Goal: Task Accomplishment & Management: Use online tool/utility

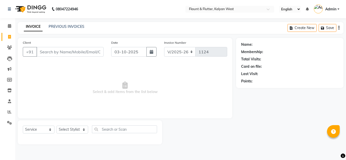
select select "4941"
select select "service"
select select "53415"
click at [57, 126] on select "Select Stylist [PERSON_NAME] [PERSON_NAME] [PERSON_NAME] [PERSON_NAME] [PERSON_…" at bounding box center [73, 130] width 32 height 8
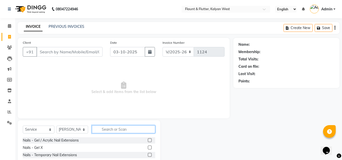
click at [113, 130] on input "text" at bounding box center [123, 130] width 63 height 8
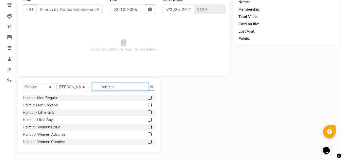
type input "hair cut"
click at [148, 134] on label at bounding box center [150, 135] width 4 height 4
click at [148, 134] on input "checkbox" at bounding box center [149, 134] width 3 height 3
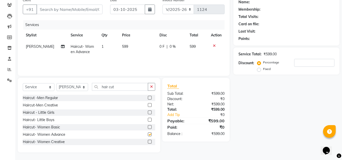
checkbox input "false"
click at [45, 8] on input "Client" at bounding box center [69, 10] width 66 height 10
type input "8"
type input "0"
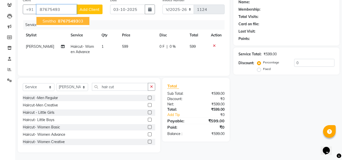
click at [50, 20] on span "smitha" at bounding box center [49, 21] width 13 height 5
type input "8767549303"
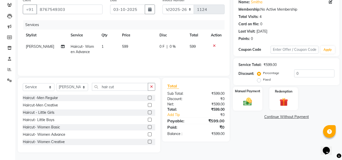
click at [251, 106] on img at bounding box center [248, 102] width 14 height 10
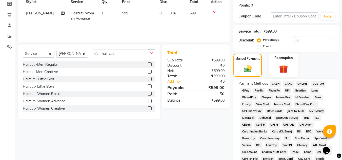
scroll to position [76, 0]
click at [274, 84] on span "CASH" at bounding box center [275, 84] width 11 height 6
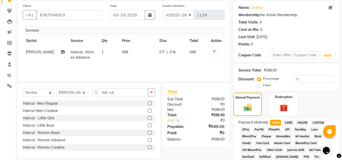
scroll to position [0, 0]
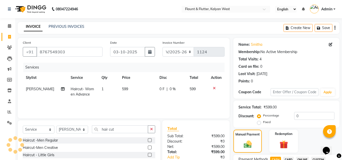
click at [127, 86] on td "599" at bounding box center [138, 92] width 38 height 17
select select "53415"
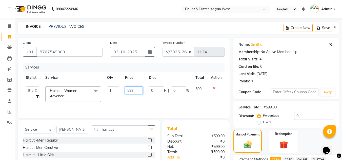
click at [136, 88] on input "599" at bounding box center [133, 91] width 17 height 8
type input "500"
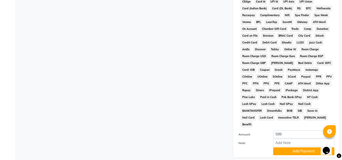
scroll to position [227, 0]
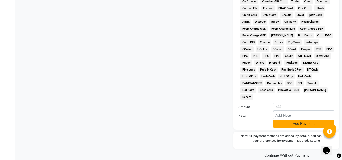
click at [297, 120] on button "Add Payment" at bounding box center [303, 124] width 61 height 8
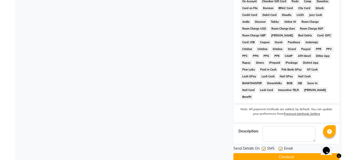
click at [280, 147] on label at bounding box center [281, 149] width 4 height 4
click at [280, 148] on input "checkbox" at bounding box center [280, 149] width 3 height 3
checkbox input "false"
click at [282, 154] on button "Checkout" at bounding box center [287, 158] width 106 height 8
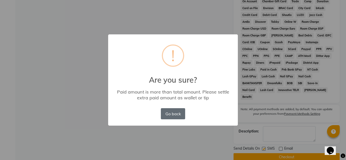
click at [170, 114] on button "Go back" at bounding box center [173, 113] width 24 height 11
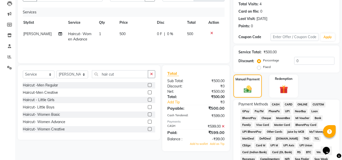
scroll to position [64, 0]
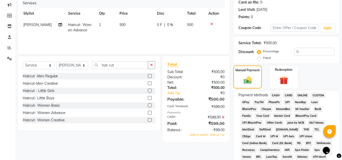
click at [224, 117] on icon at bounding box center [223, 118] width 3 height 4
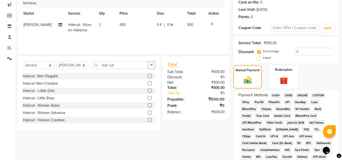
click at [276, 93] on span "CASH" at bounding box center [275, 96] width 11 height 6
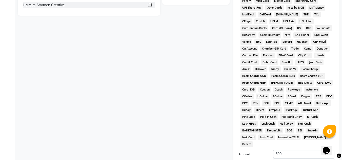
scroll to position [227, 0]
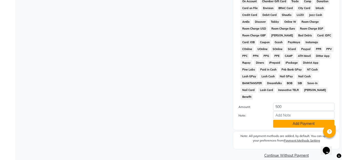
click at [285, 120] on button "Add Payment" at bounding box center [303, 124] width 61 height 8
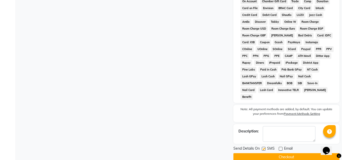
click at [276, 154] on button "Checkout" at bounding box center [287, 158] width 106 height 8
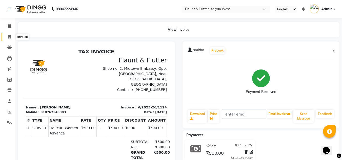
click at [8, 36] on icon at bounding box center [9, 37] width 3 height 4
select select "service"
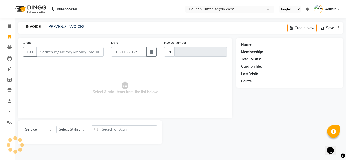
type input "1125"
select select "4941"
